Goal: Transaction & Acquisition: Purchase product/service

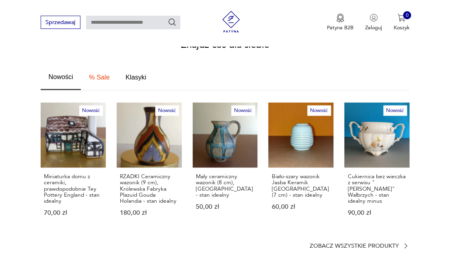
click at [378, 244] on p "Zobacz wszystkie produkty" at bounding box center [353, 246] width 89 height 5
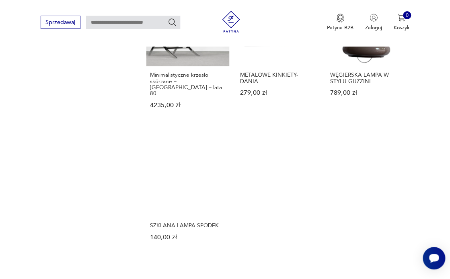
scroll to position [882, 0]
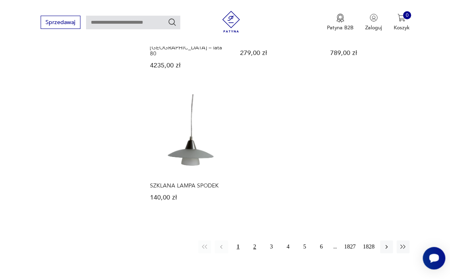
click at [256, 241] on button "2" at bounding box center [254, 247] width 13 height 13
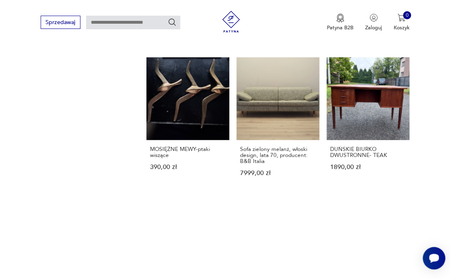
scroll to position [845, 0]
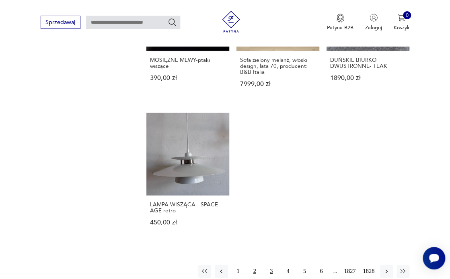
click at [272, 265] on button "3" at bounding box center [271, 271] width 13 height 13
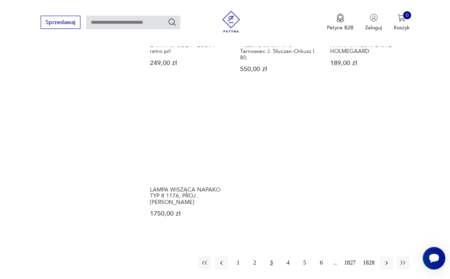
scroll to position [890, 0]
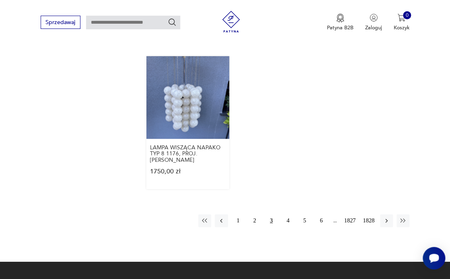
click at [194, 116] on link "LAMPA WISZĄCA NAPAKO TYP 8 1176, PROJ. [PERSON_NAME] 1750,00 zł" at bounding box center [187, 122] width 83 height 133
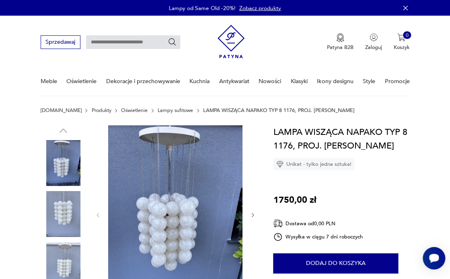
click at [253, 215] on icon "button" at bounding box center [253, 215] width 6 height 6
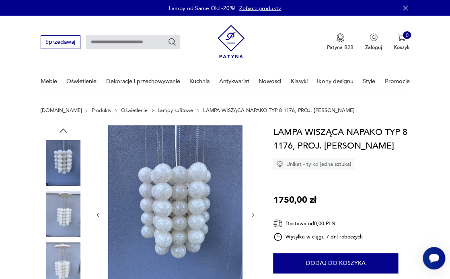
scroll to position [60, 0]
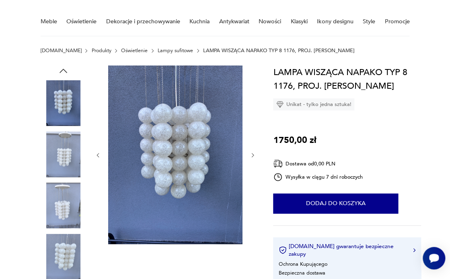
click at [183, 154] on img at bounding box center [175, 155] width 134 height 179
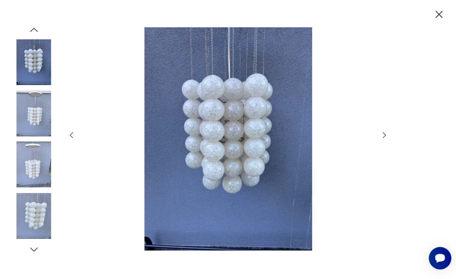
click at [383, 136] on icon "button" at bounding box center [384, 135] width 9 height 9
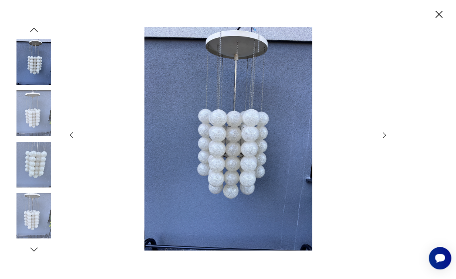
click at [383, 137] on icon "button" at bounding box center [384, 135] width 9 height 9
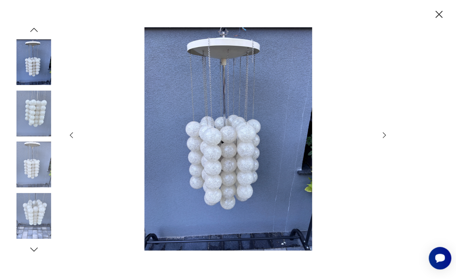
click at [383, 137] on icon "button" at bounding box center [384, 135] width 9 height 9
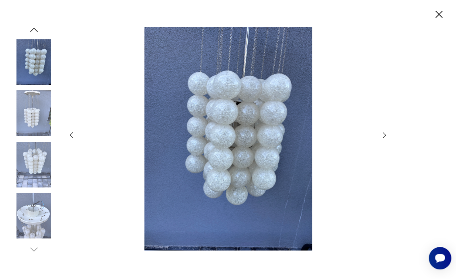
click at [383, 137] on icon "button" at bounding box center [384, 135] width 9 height 9
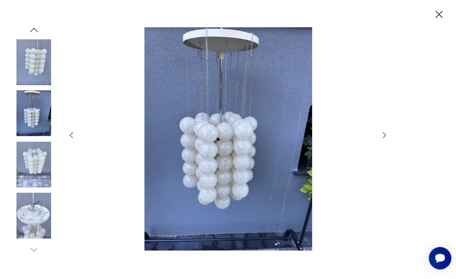
click at [383, 137] on icon "button" at bounding box center [384, 135] width 9 height 9
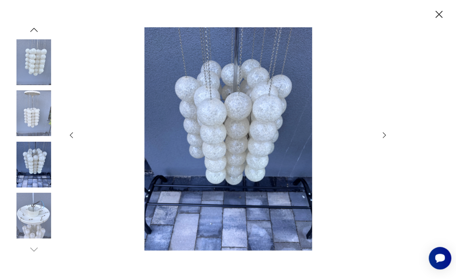
click at [383, 137] on icon "button" at bounding box center [384, 135] width 9 height 9
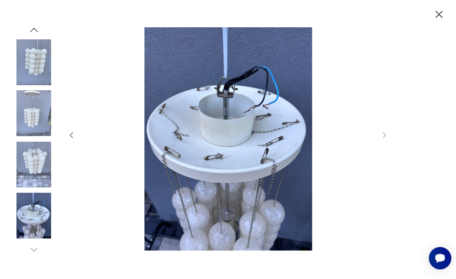
click at [437, 13] on icon "button" at bounding box center [439, 14] width 13 height 13
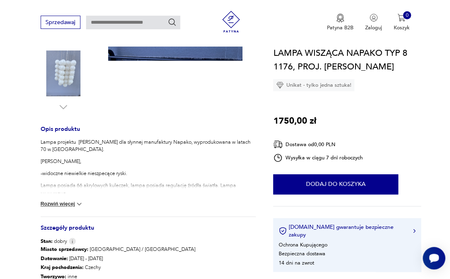
scroll to position [246, 0]
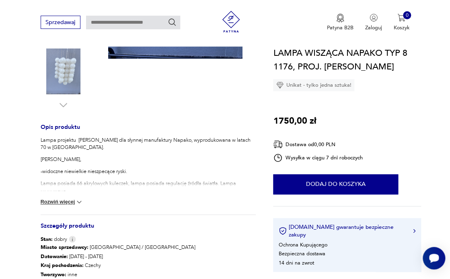
click at [77, 202] on img at bounding box center [79, 202] width 8 height 8
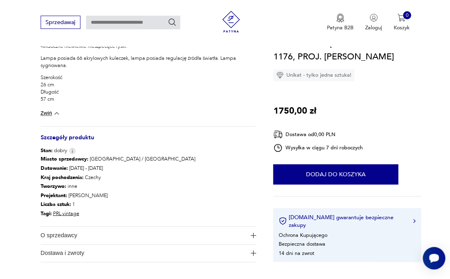
scroll to position [58, 0]
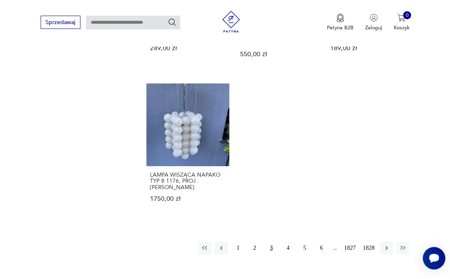
scroll to position [910, 0]
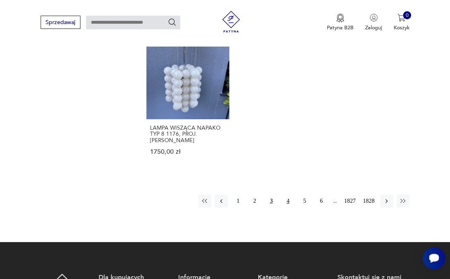
click at [288, 199] on button "4" at bounding box center [287, 201] width 13 height 13
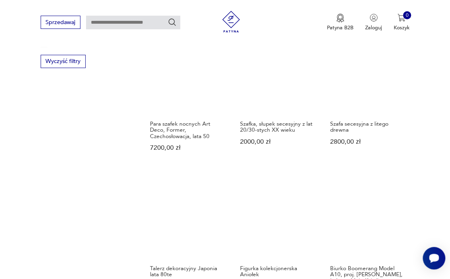
scroll to position [518, 0]
